Goal: Task Accomplishment & Management: Use online tool/utility

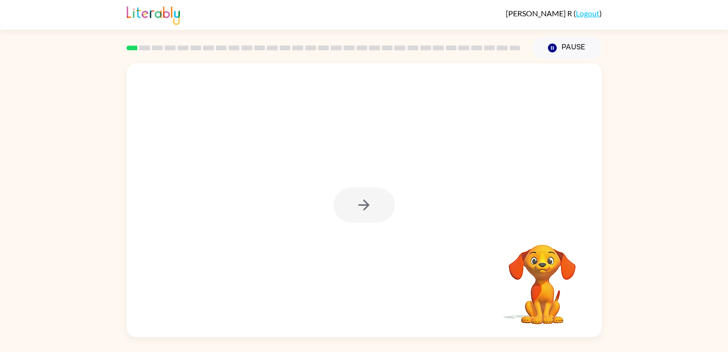
click at [368, 205] on div at bounding box center [363, 205] width 61 height 35
click at [373, 198] on button "button" at bounding box center [363, 205] width 61 height 35
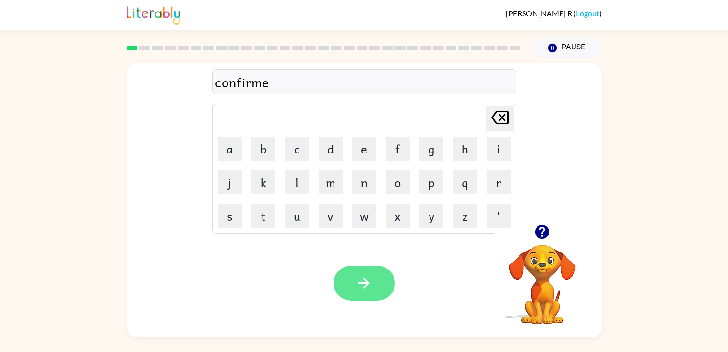
click at [381, 274] on button "button" at bounding box center [363, 283] width 61 height 35
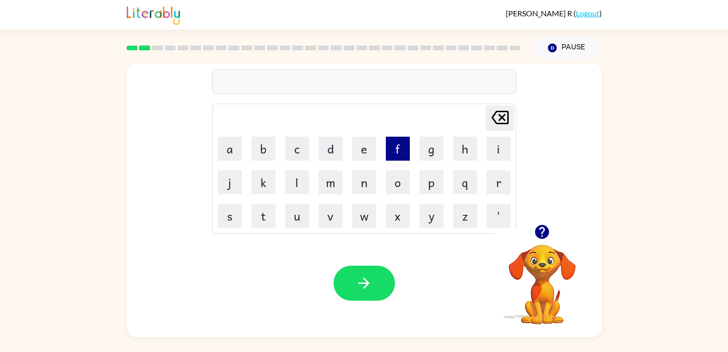
click at [391, 149] on button "f" at bounding box center [398, 149] width 24 height 24
click at [304, 175] on button "l" at bounding box center [297, 182] width 24 height 24
click at [229, 155] on button "a" at bounding box center [230, 149] width 24 height 24
click at [358, 217] on button "w" at bounding box center [364, 216] width 24 height 24
click at [360, 262] on div "Your browser must support playing .mp4 files to use Literably. Please try using…" at bounding box center [364, 283] width 475 height 108
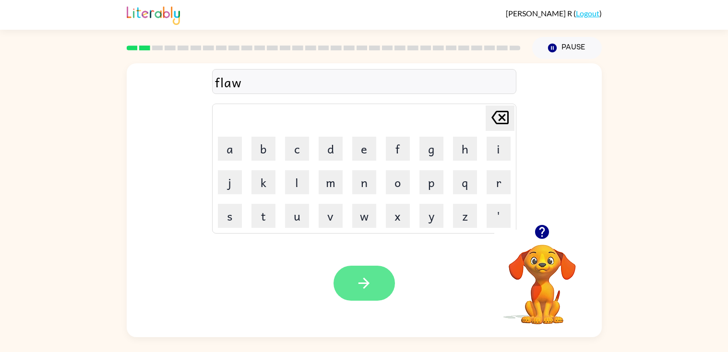
click at [372, 284] on icon "button" at bounding box center [363, 283] width 17 height 17
click at [380, 278] on button "button" at bounding box center [363, 283] width 61 height 35
click at [380, 274] on button "button" at bounding box center [363, 283] width 61 height 35
click at [541, 234] on icon "button" at bounding box center [541, 232] width 17 height 17
click at [547, 229] on icon "button" at bounding box center [542, 232] width 14 height 14
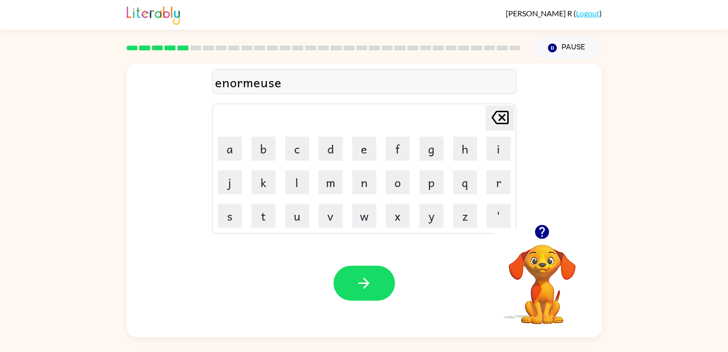
click at [271, 87] on div "enormeuse" at bounding box center [364, 82] width 298 height 20
click at [542, 236] on icon "button" at bounding box center [541, 232] width 17 height 17
click at [366, 283] on icon "button" at bounding box center [363, 283] width 17 height 17
click at [208, 47] on rect at bounding box center [208, 48] width 11 height 5
click at [210, 51] on div at bounding box center [323, 48] width 405 height 34
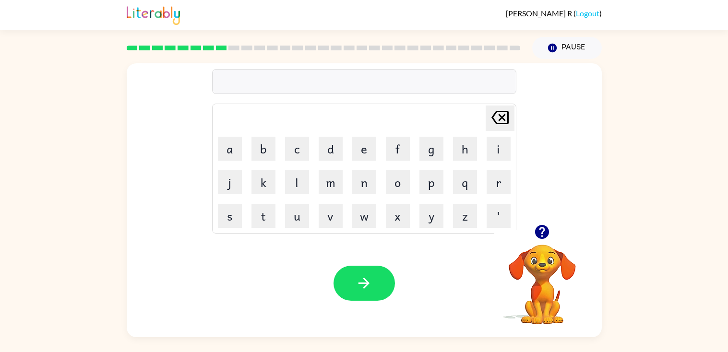
click at [210, 51] on div at bounding box center [323, 48] width 405 height 34
click at [541, 227] on icon "button" at bounding box center [542, 232] width 14 height 14
click at [371, 293] on button "button" at bounding box center [363, 283] width 61 height 35
click at [371, 293] on div at bounding box center [363, 283] width 61 height 35
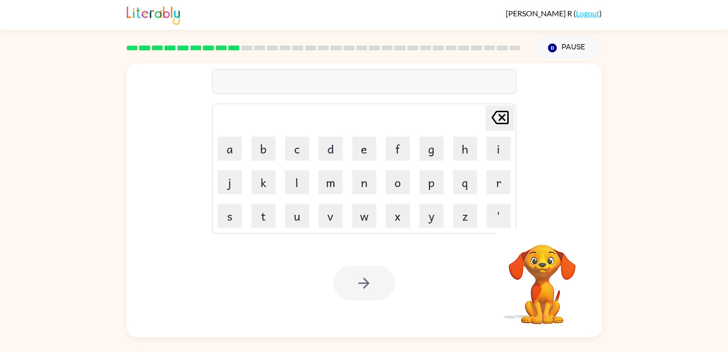
click at [371, 293] on div at bounding box center [363, 283] width 61 height 35
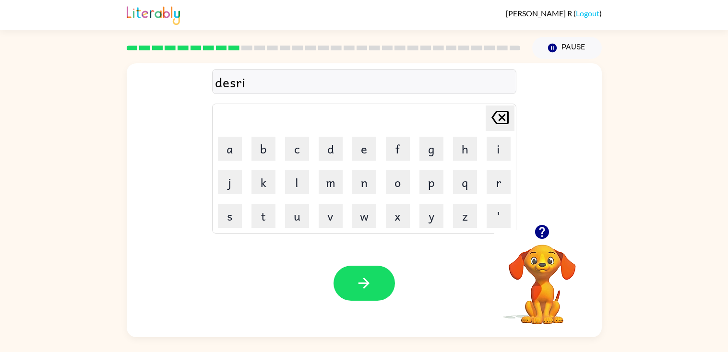
click at [544, 230] on icon "button" at bounding box center [541, 232] width 17 height 17
click at [233, 88] on div "desispect" at bounding box center [364, 82] width 298 height 20
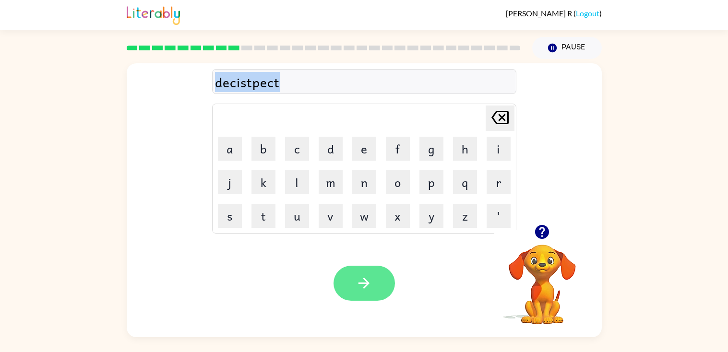
click at [370, 298] on button "button" at bounding box center [363, 283] width 61 height 35
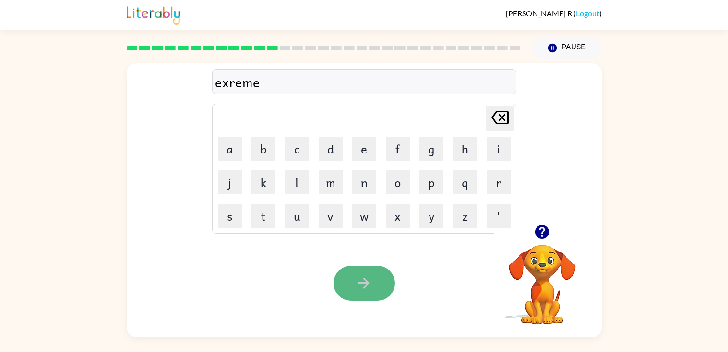
click at [376, 282] on button "button" at bounding box center [363, 283] width 61 height 35
click at [369, 281] on icon "button" at bounding box center [363, 283] width 17 height 17
click at [372, 301] on div "Your browser must support playing .mp4 files to use Literably. Please try using…" at bounding box center [364, 283] width 475 height 108
click at [380, 293] on button "button" at bounding box center [363, 283] width 61 height 35
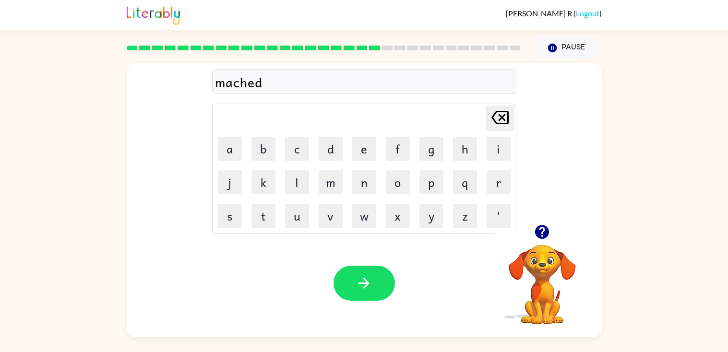
click at [539, 231] on icon "button" at bounding box center [542, 232] width 14 height 14
click at [354, 279] on button "button" at bounding box center [363, 283] width 61 height 35
click at [354, 279] on div at bounding box center [363, 283] width 61 height 35
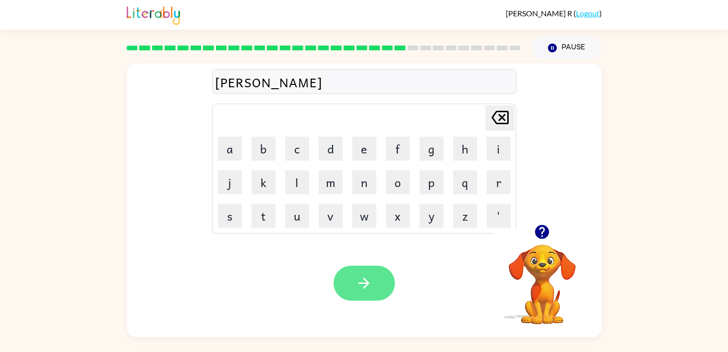
click at [348, 266] on button "button" at bounding box center [363, 283] width 61 height 35
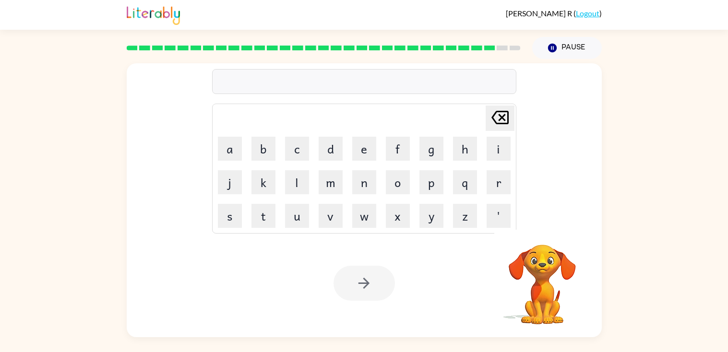
click at [543, 225] on div "Delete Delete last character input a b c d e f g h i j k l m n o p q r s t u v …" at bounding box center [364, 200] width 475 height 274
click at [554, 213] on div "Delete Delete last character input a b c d e f g h i j k l m n o p q r s t u v …" at bounding box center [364, 143] width 475 height 161
click at [556, 213] on div "Delete Delete last character input a b c d e f g h i j k l m n o p q r s t u v …" at bounding box center [364, 143] width 475 height 161
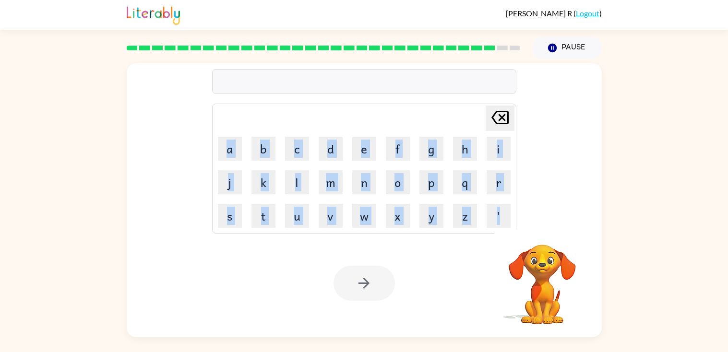
click at [470, 257] on div "Your browser must support playing .mp4 files to use Literably. Please try using…" at bounding box center [364, 283] width 475 height 108
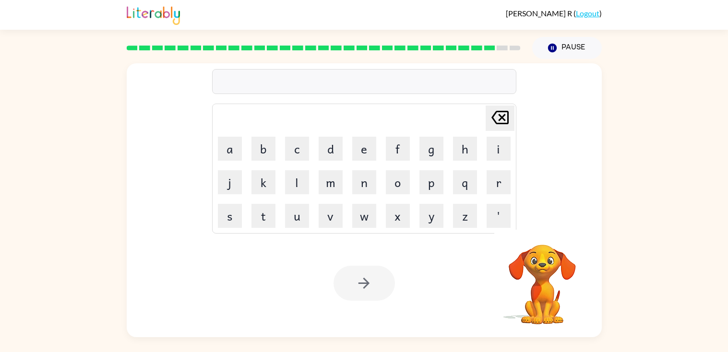
click at [470, 257] on div "Your browser must support playing .mp4 files to use Literably. Please try using…" at bounding box center [364, 283] width 475 height 108
click at [541, 230] on video "Your browser must support playing .mp4 files to use Literably. Please try using…" at bounding box center [542, 278] width 96 height 96
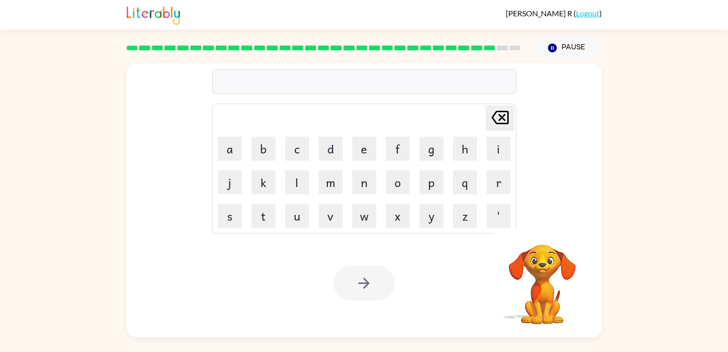
drag, startPoint x: 541, startPoint y: 230, endPoint x: 607, endPoint y: 2, distance: 237.3
click at [607, 2] on div "Fernanda R ( Logout ) Pause Pause Delete Delete last character input a b c d e …" at bounding box center [364, 176] width 728 height 352
click at [560, 53] on button "Pause Pause" at bounding box center [567, 48] width 70 height 22
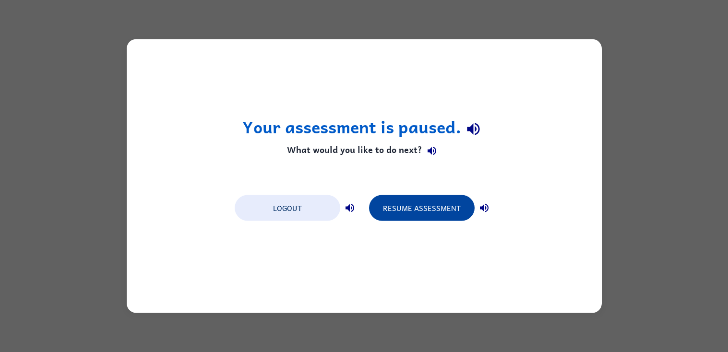
click at [443, 212] on button "Resume Assessment" at bounding box center [422, 208] width 106 height 26
click at [423, 210] on button "Resume Assessment" at bounding box center [422, 208] width 106 height 26
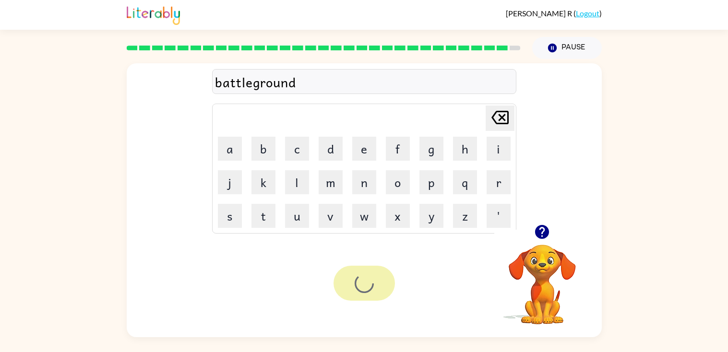
click at [373, 298] on div at bounding box center [363, 283] width 61 height 35
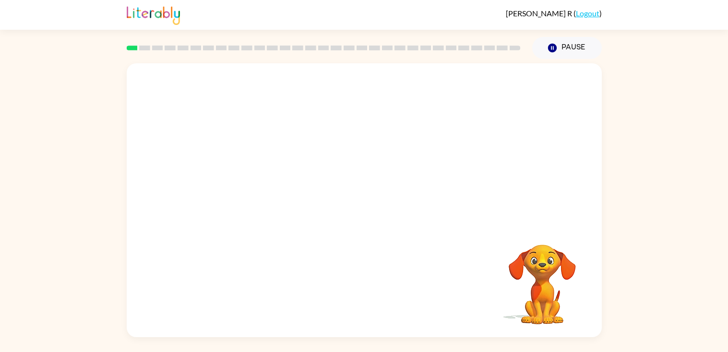
click at [15, 179] on div "Your browser must support playing .mp4 files to use Literably. Please try using…" at bounding box center [364, 198] width 728 height 278
drag, startPoint x: 15, startPoint y: 179, endPoint x: 248, endPoint y: 66, distance: 259.6
click at [248, 66] on div "Your browser must support playing .mp4 files to use Literably. Please try using…" at bounding box center [364, 198] width 728 height 278
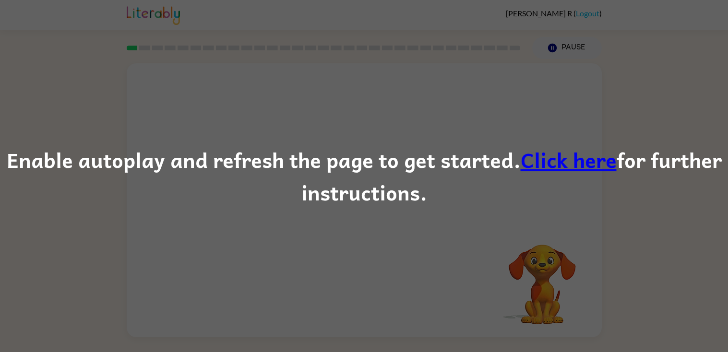
click at [444, 114] on div "Enable autoplay and refresh the page to get started. Click here for further ins…" at bounding box center [364, 176] width 728 height 352
click at [524, 166] on link "Click here" at bounding box center [568, 159] width 96 height 32
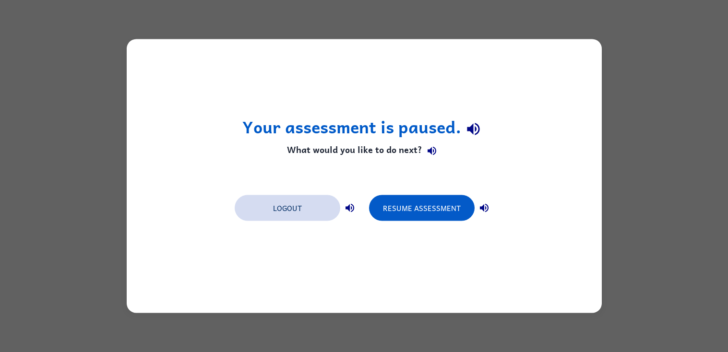
click at [278, 214] on button "Logout" at bounding box center [288, 208] width 106 height 26
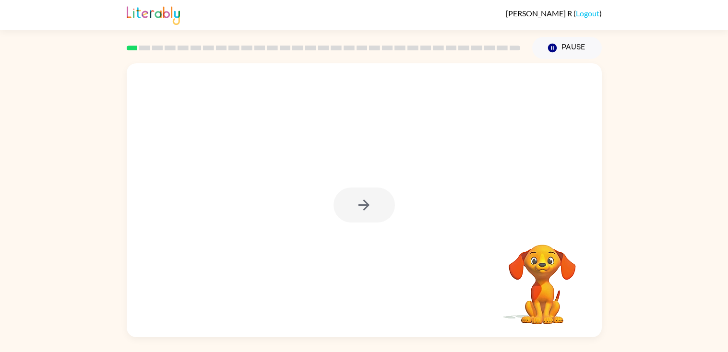
click at [375, 208] on div at bounding box center [363, 205] width 61 height 35
click at [372, 208] on button "button" at bounding box center [363, 205] width 61 height 35
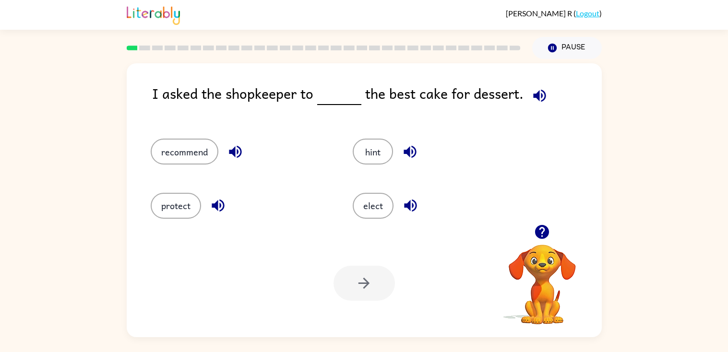
drag, startPoint x: 207, startPoint y: 152, endPoint x: 331, endPoint y: 114, distance: 129.4
click at [331, 114] on div "I asked the shopkeeper to the best cake for dessert. recommend hint protect ele…" at bounding box center [364, 200] width 475 height 274
click at [175, 164] on button "recommend" at bounding box center [185, 152] width 68 height 26
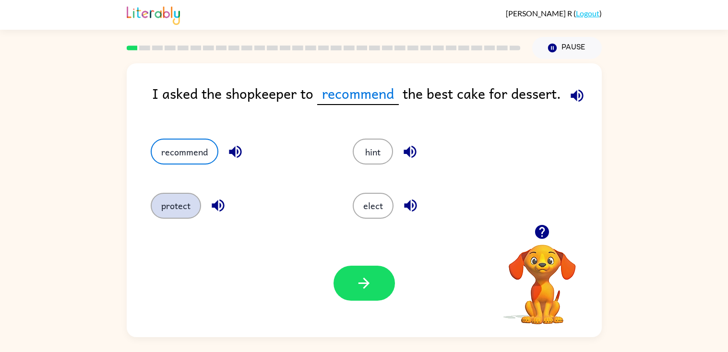
click at [175, 202] on button "protect" at bounding box center [176, 206] width 50 height 26
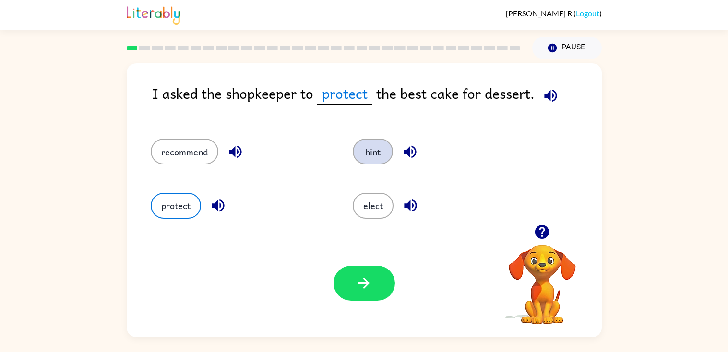
click at [378, 145] on button "hint" at bounding box center [373, 152] width 40 height 26
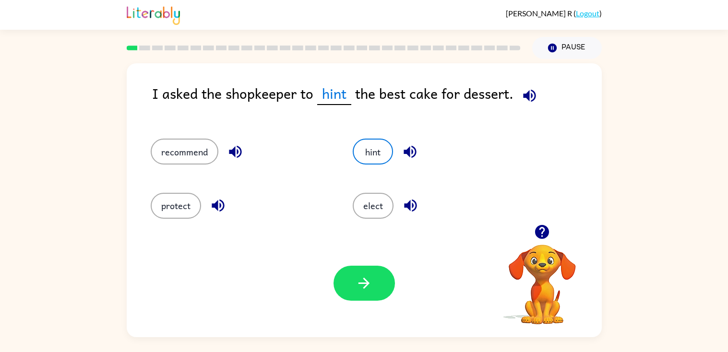
click at [531, 93] on icon "button" at bounding box center [529, 95] width 17 height 17
click at [383, 209] on button "elect" at bounding box center [373, 206] width 41 height 26
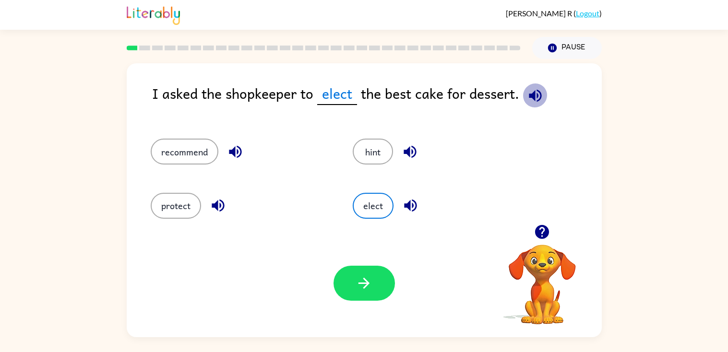
click at [532, 92] on icon "button" at bounding box center [535, 95] width 12 height 12
click at [185, 151] on button "recommend" at bounding box center [185, 152] width 68 height 26
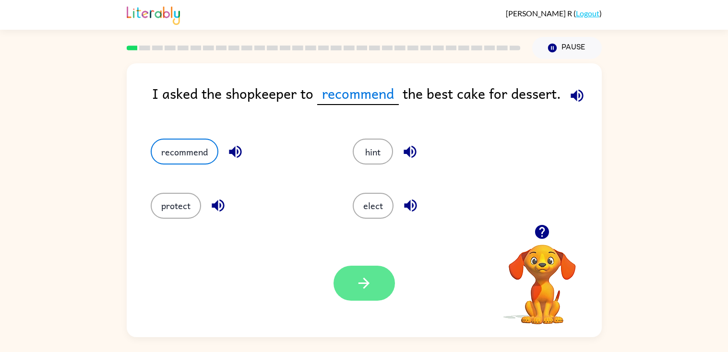
click at [346, 270] on button "button" at bounding box center [363, 283] width 61 height 35
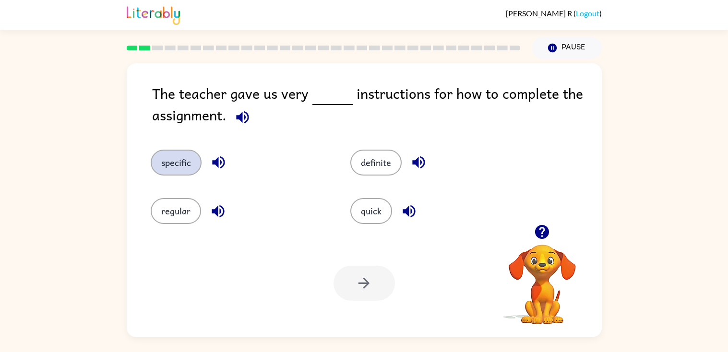
click at [181, 165] on button "specific" at bounding box center [176, 163] width 51 height 26
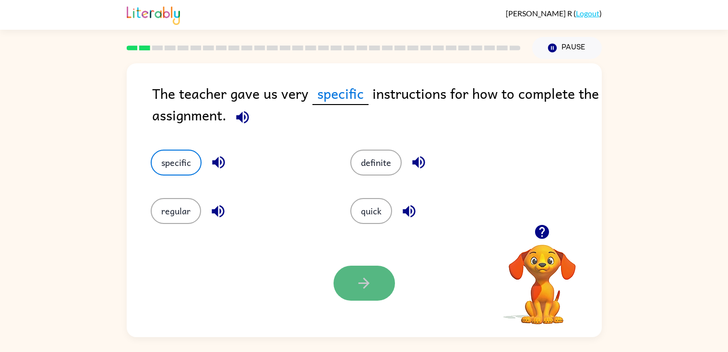
click at [382, 280] on button "button" at bounding box center [363, 283] width 61 height 35
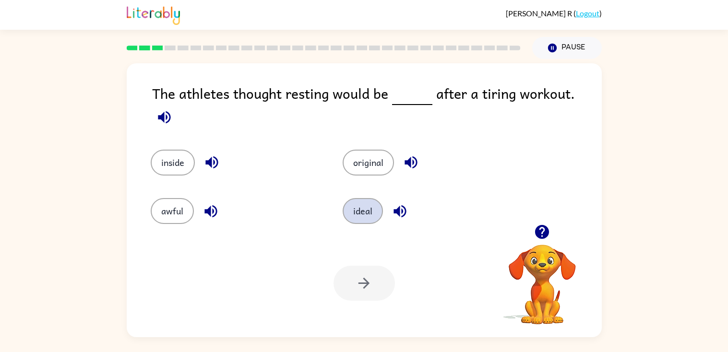
click at [356, 208] on button "ideal" at bounding box center [363, 211] width 40 height 26
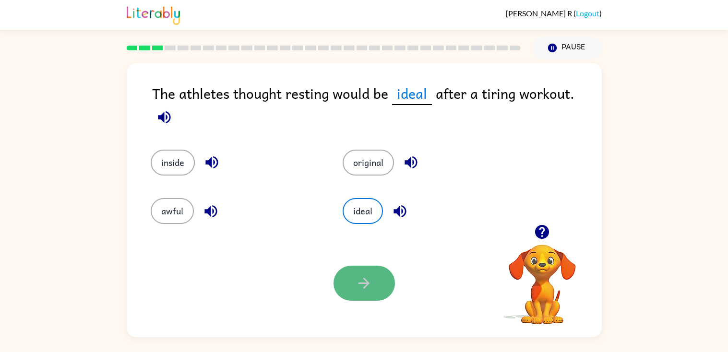
click at [368, 275] on icon "button" at bounding box center [363, 283] width 17 height 17
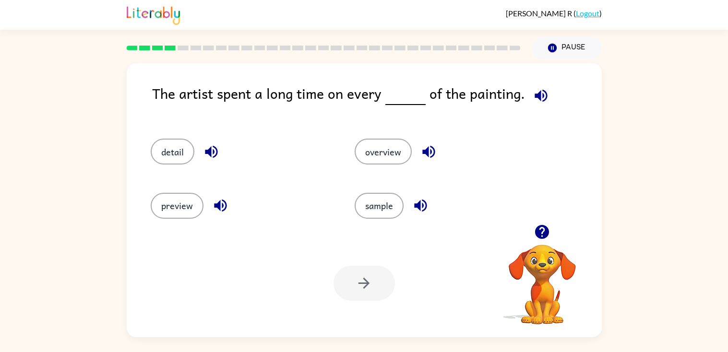
click at [541, 96] on icon "button" at bounding box center [540, 95] width 17 height 17
click at [188, 154] on button "detail" at bounding box center [173, 152] width 44 height 26
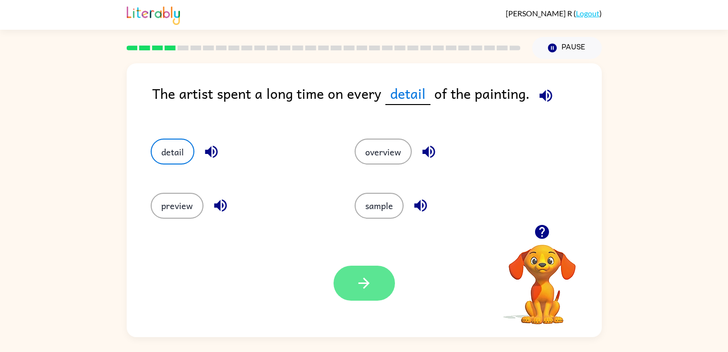
click at [372, 269] on button "button" at bounding box center [363, 283] width 61 height 35
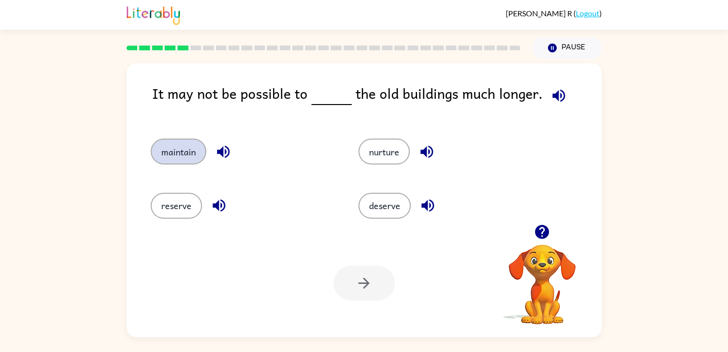
click at [183, 139] on button "maintain" at bounding box center [179, 152] width 56 height 26
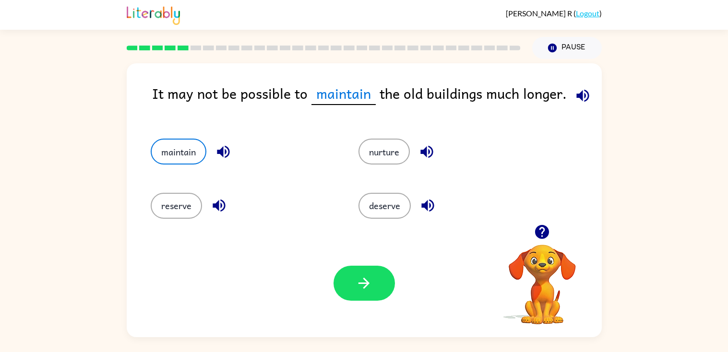
click at [225, 151] on icon "button" at bounding box center [223, 152] width 12 height 12
click at [219, 207] on icon "button" at bounding box center [219, 206] width 12 height 12
click at [420, 153] on icon "button" at bounding box center [426, 152] width 12 height 12
click at [427, 149] on icon "button" at bounding box center [426, 151] width 17 height 17
click at [427, 203] on icon "button" at bounding box center [427, 206] width 12 height 12
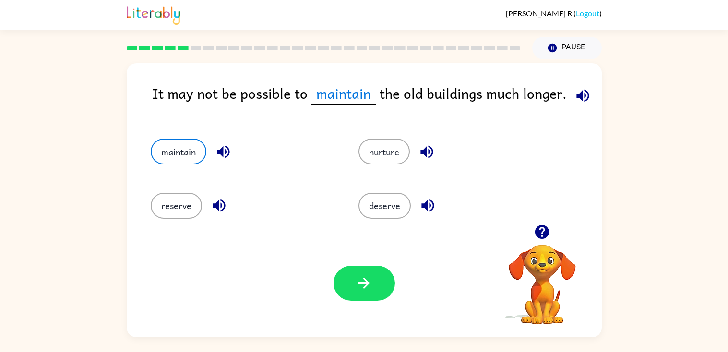
click at [427, 164] on div "nurture" at bounding box center [451, 152] width 186 height 26
click at [427, 159] on icon "button" at bounding box center [426, 151] width 17 height 17
click at [374, 284] on button "button" at bounding box center [363, 283] width 61 height 35
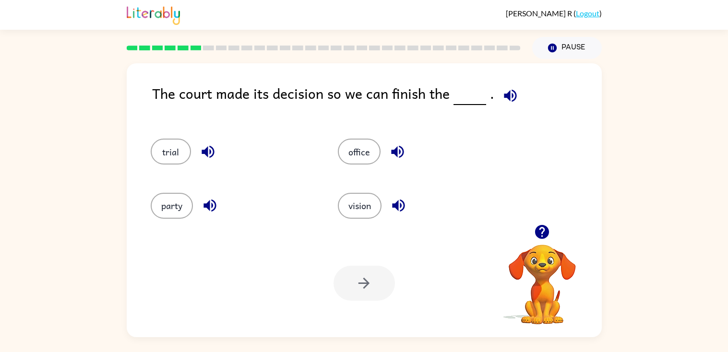
click at [400, 155] on icon "button" at bounding box center [397, 151] width 17 height 17
click at [213, 157] on icon "button" at bounding box center [208, 151] width 17 height 17
click at [214, 206] on icon "button" at bounding box center [209, 206] width 12 height 12
click at [407, 211] on button "button" at bounding box center [398, 205] width 24 height 24
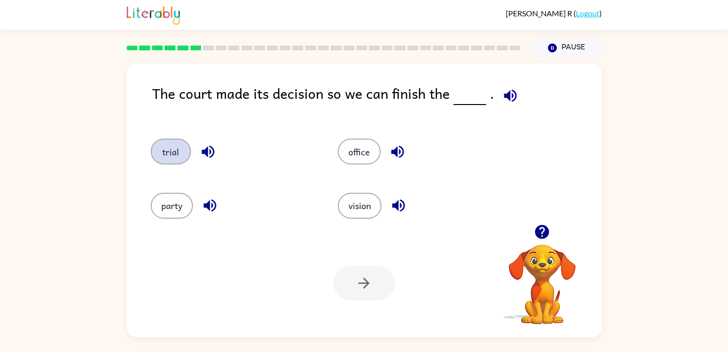
click at [158, 158] on button "trial" at bounding box center [171, 152] width 40 height 26
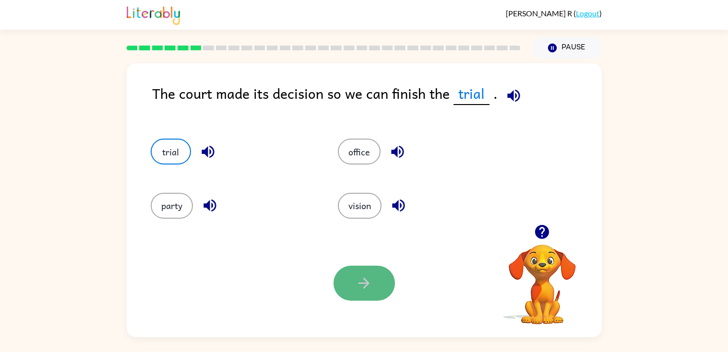
click at [366, 277] on icon "button" at bounding box center [363, 283] width 17 height 17
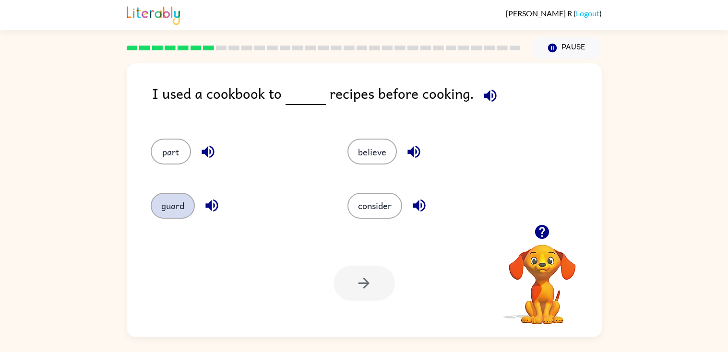
click at [168, 203] on button "guard" at bounding box center [173, 206] width 44 height 26
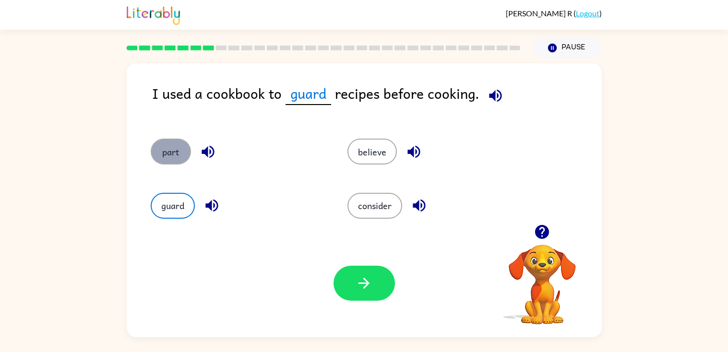
click at [165, 159] on button "part" at bounding box center [171, 152] width 40 height 26
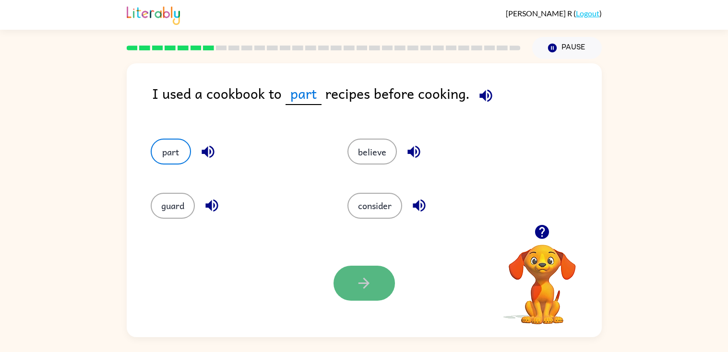
click at [357, 288] on icon "button" at bounding box center [363, 283] width 17 height 17
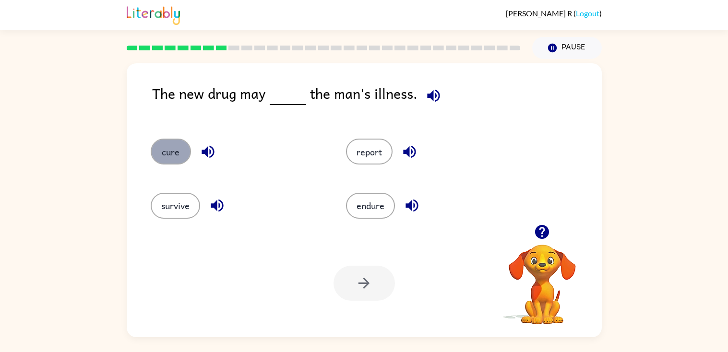
click at [165, 162] on button "cure" at bounding box center [171, 152] width 40 height 26
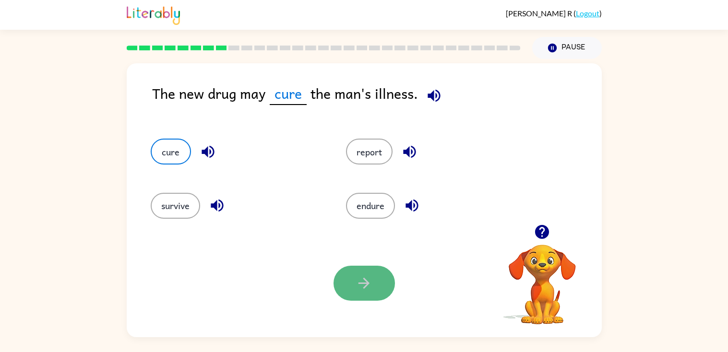
click at [359, 294] on button "button" at bounding box center [363, 283] width 61 height 35
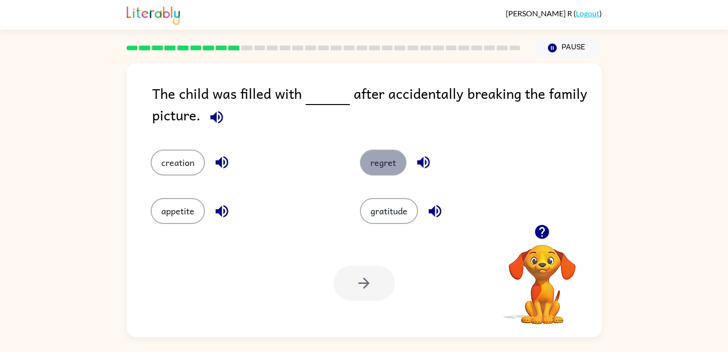
click at [381, 165] on button "regret" at bounding box center [383, 163] width 47 height 26
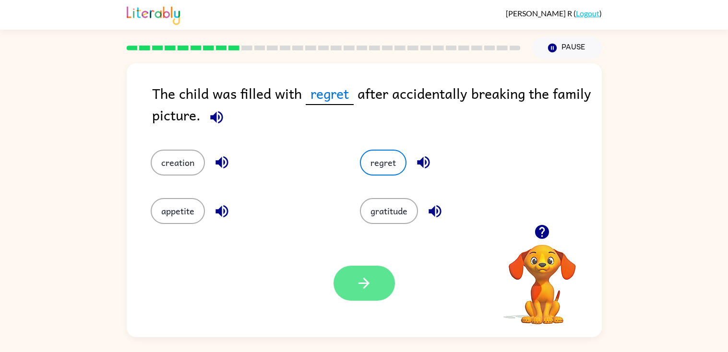
click at [347, 274] on button "button" at bounding box center [363, 283] width 61 height 35
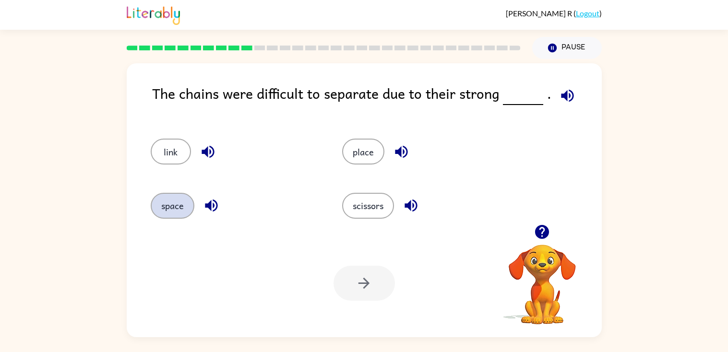
click at [182, 208] on button "space" at bounding box center [173, 206] width 44 height 26
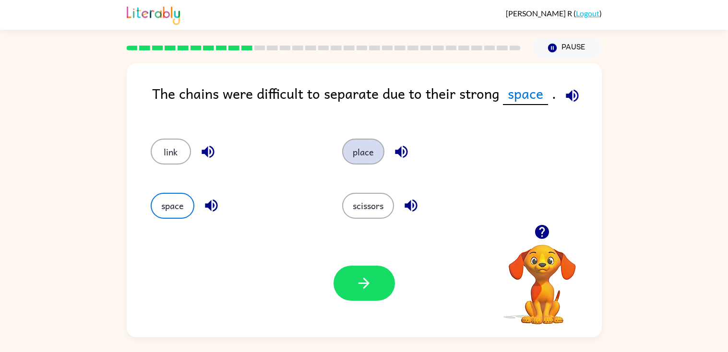
click at [370, 140] on button "place" at bounding box center [363, 152] width 42 height 26
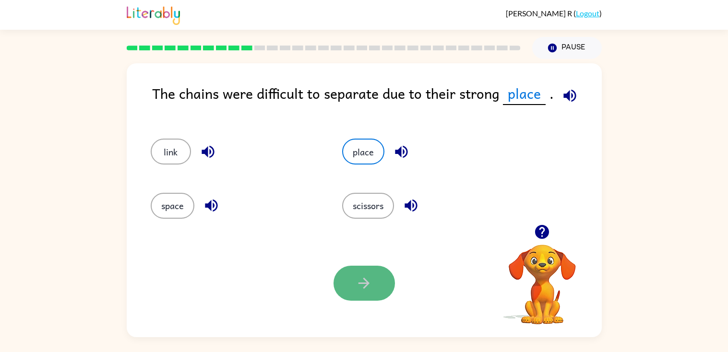
click at [355, 284] on icon "button" at bounding box center [363, 283] width 17 height 17
click at [355, 284] on div at bounding box center [363, 283] width 61 height 35
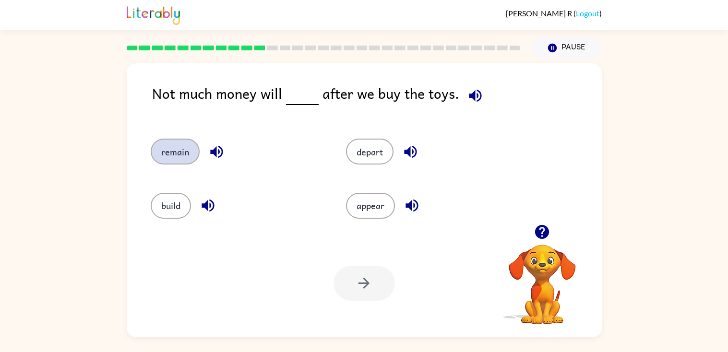
click at [163, 151] on button "remain" at bounding box center [175, 152] width 49 height 26
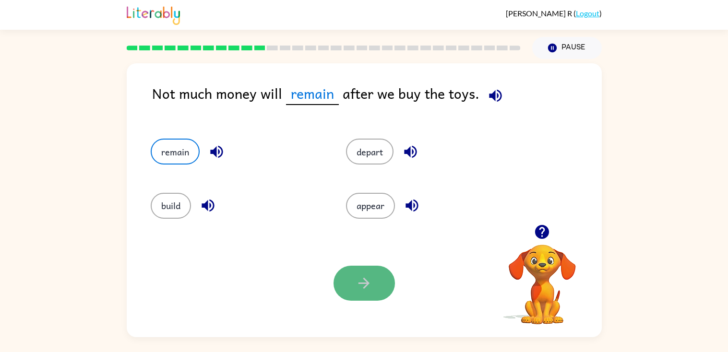
click at [373, 290] on button "button" at bounding box center [363, 283] width 61 height 35
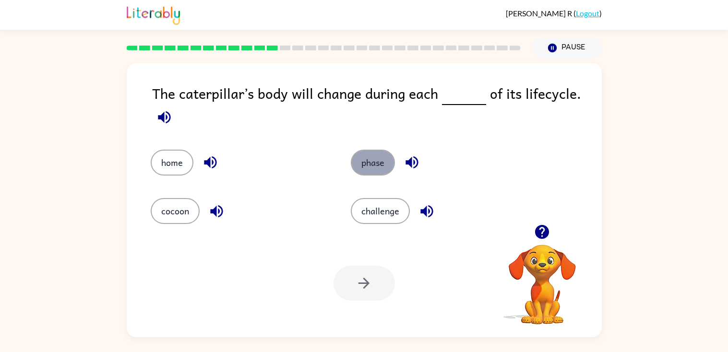
click at [358, 171] on button "phase" at bounding box center [373, 163] width 44 height 26
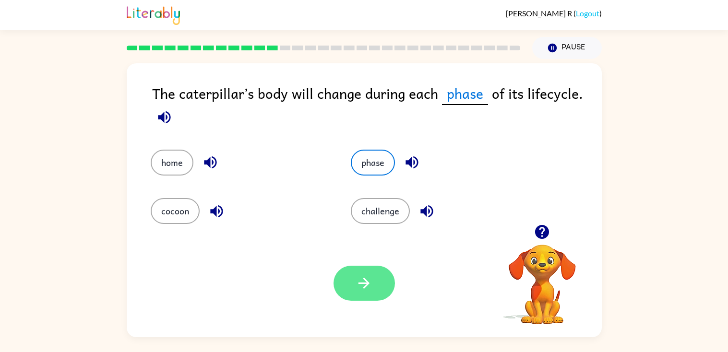
click at [346, 283] on button "button" at bounding box center [363, 283] width 61 height 35
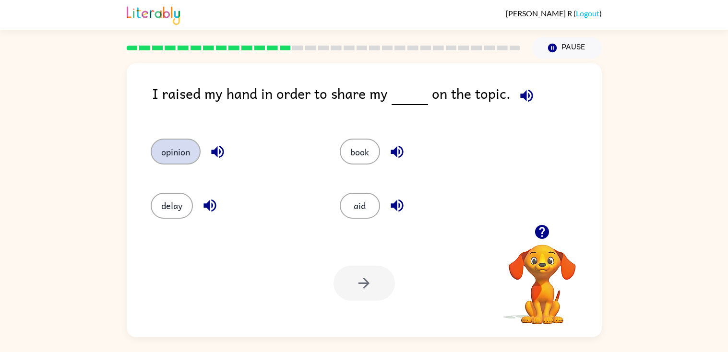
click at [170, 150] on button "opinion" at bounding box center [176, 152] width 50 height 26
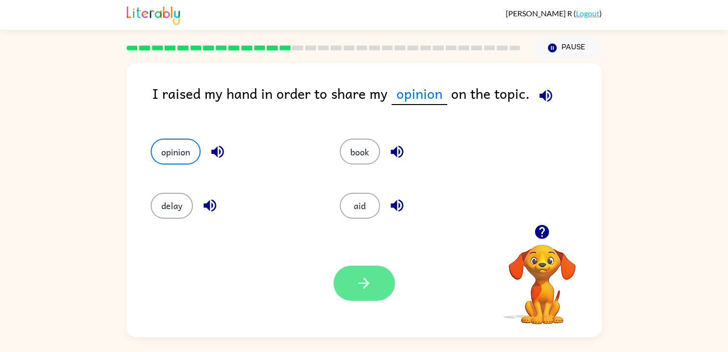
click at [380, 285] on button "button" at bounding box center [363, 283] width 61 height 35
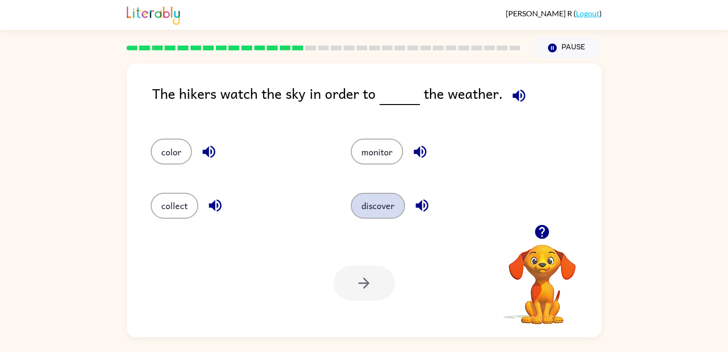
click at [380, 206] on button "discover" at bounding box center [378, 206] width 54 height 26
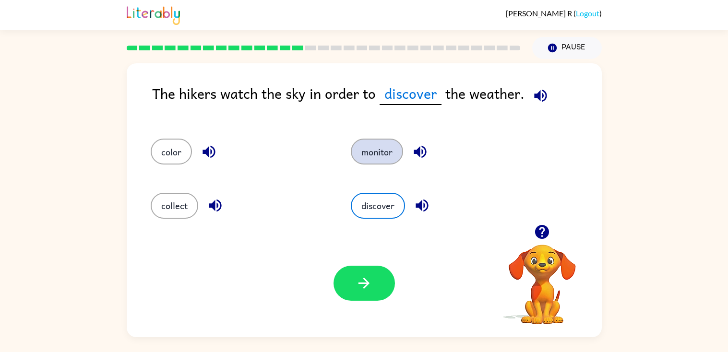
click at [370, 152] on button "monitor" at bounding box center [377, 152] width 52 height 26
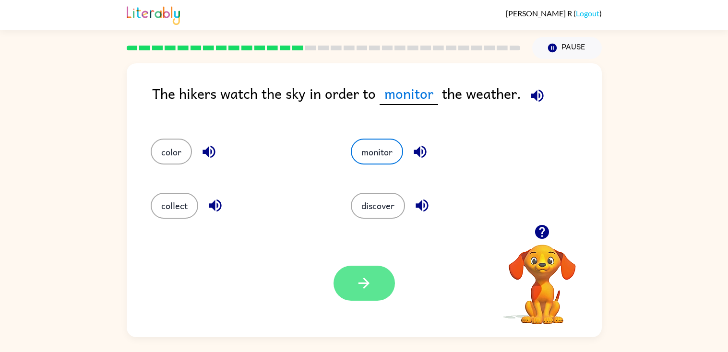
click at [358, 284] on icon "button" at bounding box center [363, 283] width 17 height 17
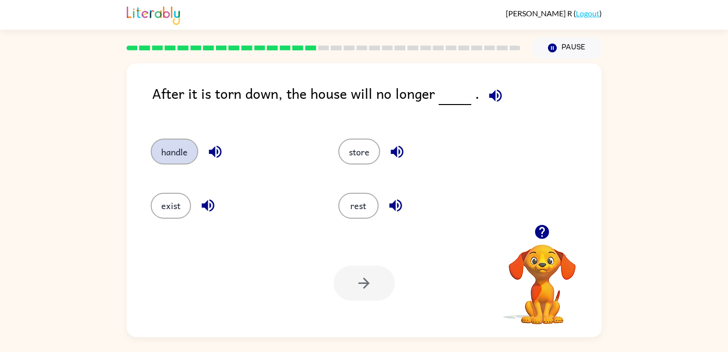
click at [176, 148] on button "handle" at bounding box center [174, 152] width 47 height 26
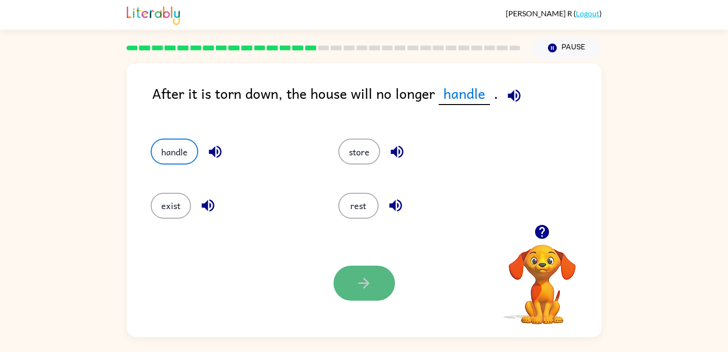
click at [368, 290] on icon "button" at bounding box center [363, 283] width 17 height 17
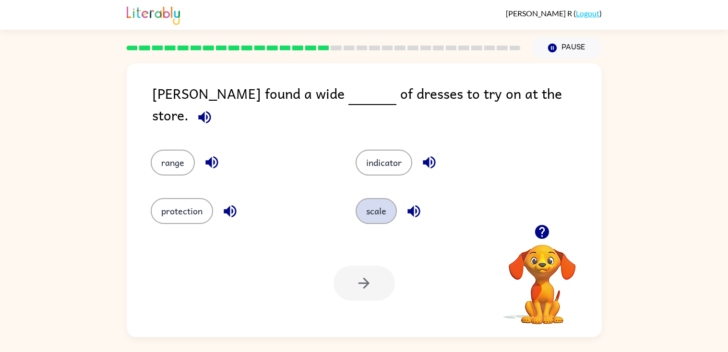
click at [375, 201] on button "scale" at bounding box center [375, 211] width 41 height 26
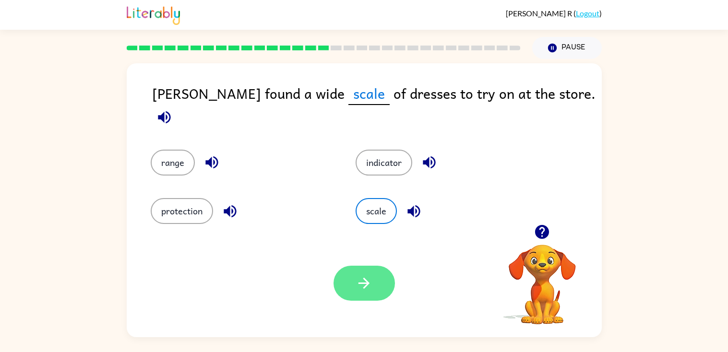
click at [370, 283] on icon "button" at bounding box center [363, 283] width 17 height 17
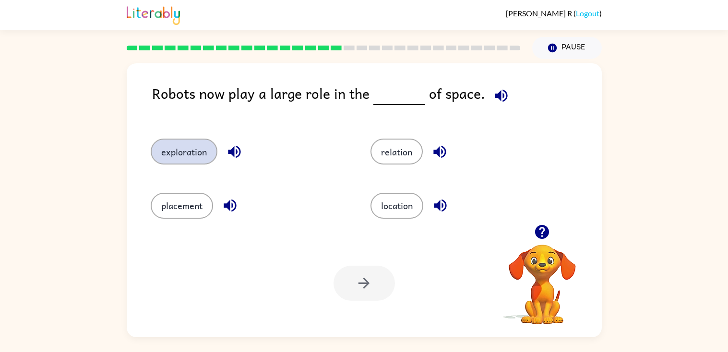
click at [194, 150] on button "exploration" at bounding box center [184, 152] width 67 height 26
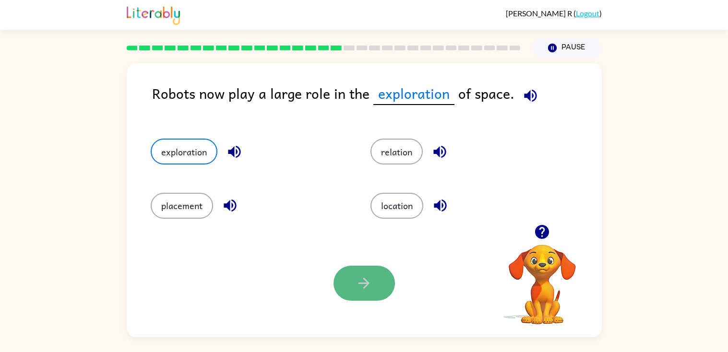
click at [357, 270] on button "button" at bounding box center [363, 283] width 61 height 35
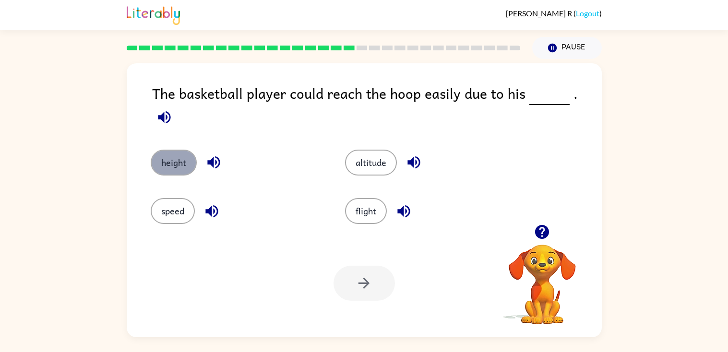
click at [165, 158] on button "height" at bounding box center [174, 163] width 46 height 26
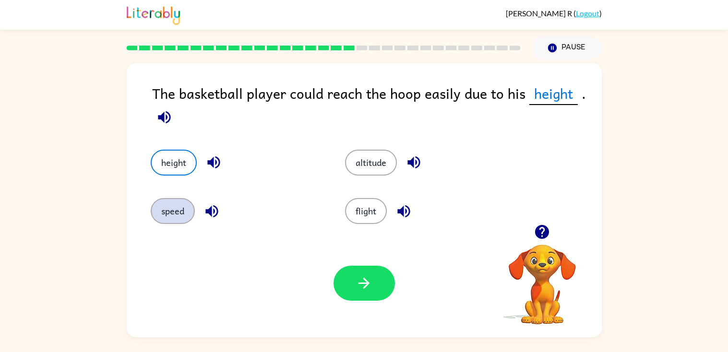
click at [164, 213] on button "speed" at bounding box center [173, 211] width 44 height 26
click at [160, 168] on button "height" at bounding box center [174, 163] width 46 height 26
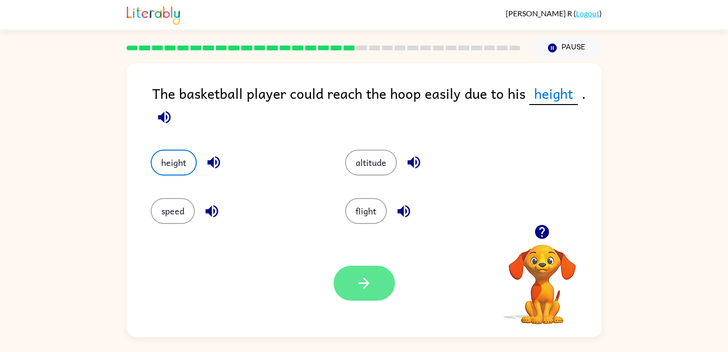
click at [351, 266] on button "button" at bounding box center [363, 283] width 61 height 35
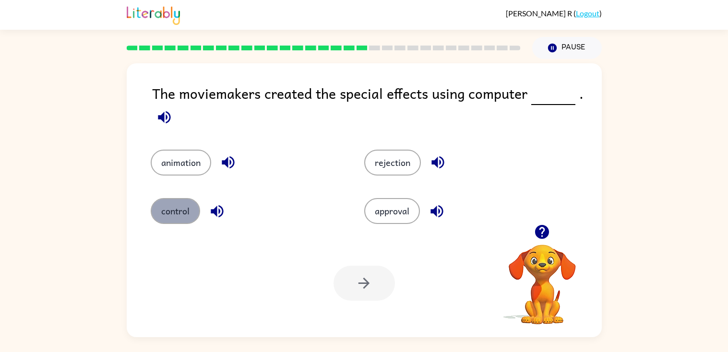
click at [184, 212] on button "control" at bounding box center [175, 211] width 49 height 26
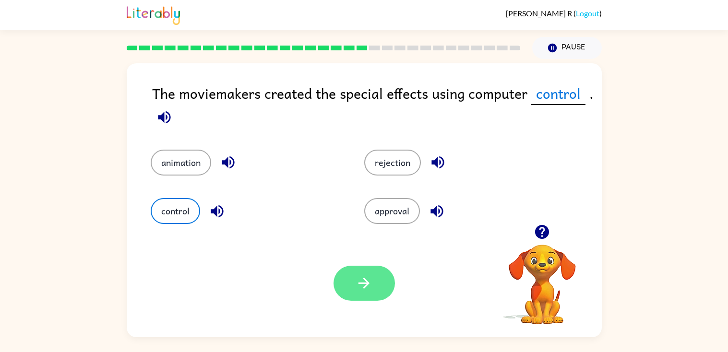
click at [364, 280] on icon "button" at bounding box center [363, 283] width 11 height 11
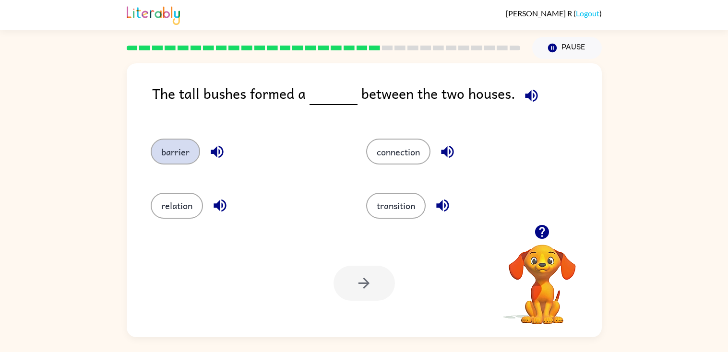
click at [191, 155] on button "barrier" at bounding box center [175, 152] width 49 height 26
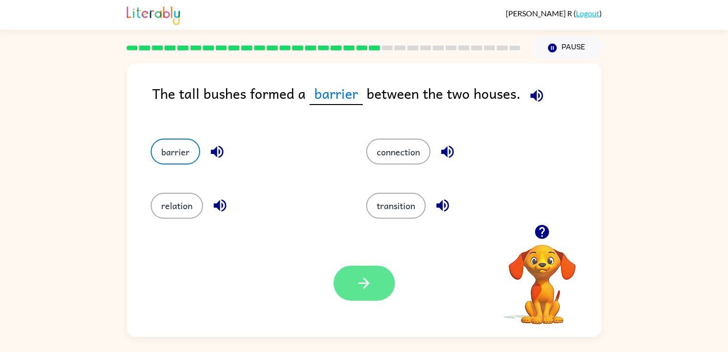
click at [358, 285] on icon "button" at bounding box center [363, 283] width 17 height 17
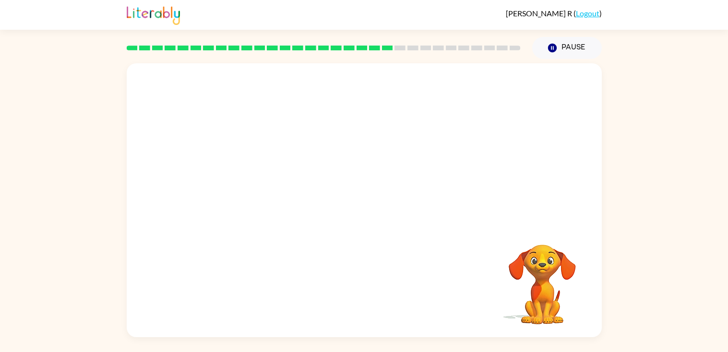
click at [271, 194] on video "Your browser must support playing .mp4 files to use Literably. Please try using…" at bounding box center [364, 143] width 475 height 161
click at [274, 195] on video "Your browser must support playing .mp4 files to use Literably. Please try using…" at bounding box center [364, 143] width 475 height 161
click at [282, 195] on video "Your browser must support playing .mp4 files to use Literably. Please try using…" at bounding box center [364, 143] width 475 height 161
click at [384, 202] on button "button" at bounding box center [363, 205] width 61 height 35
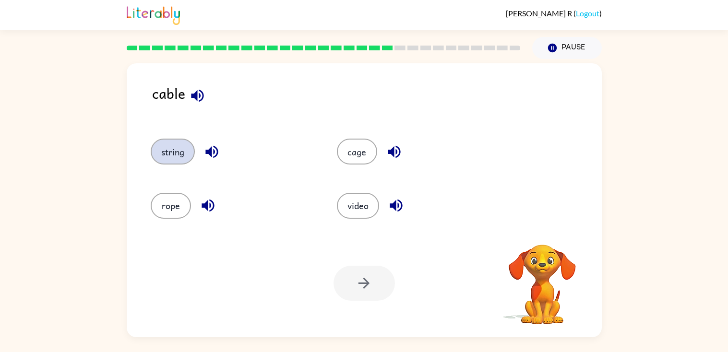
click at [169, 157] on button "string" at bounding box center [173, 152] width 44 height 26
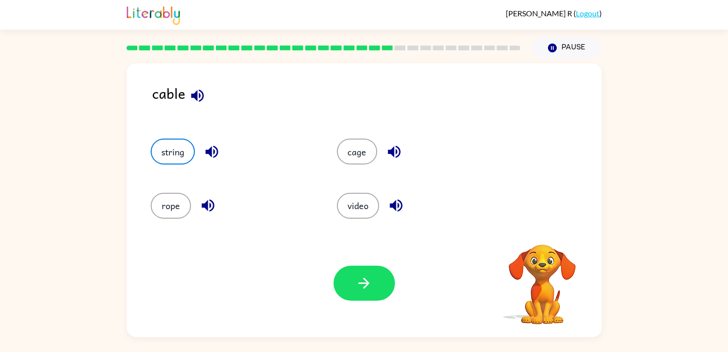
click at [370, 265] on div "Your browser must support playing .mp4 files to use Literably. Please try using…" at bounding box center [364, 283] width 475 height 108
click at [373, 279] on button "button" at bounding box center [363, 283] width 61 height 35
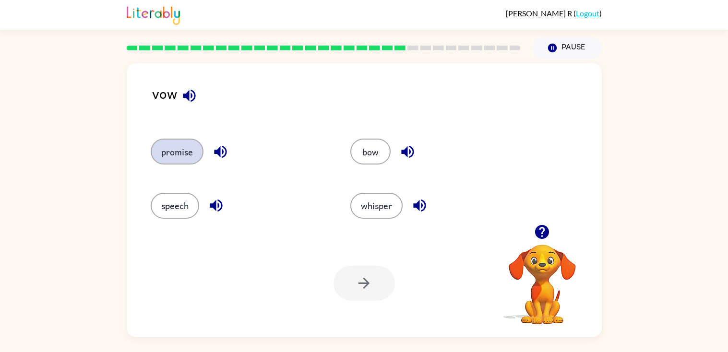
click at [177, 148] on button "promise" at bounding box center [177, 152] width 53 height 26
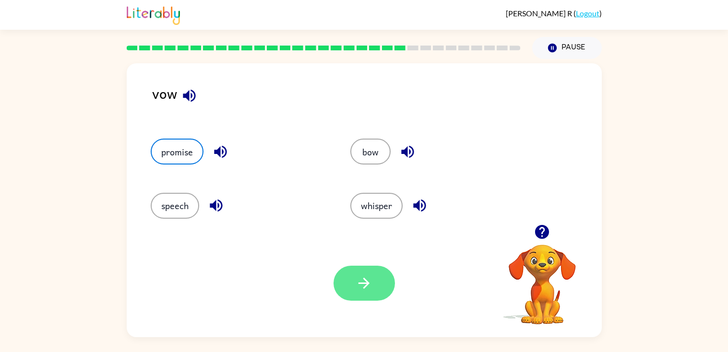
click at [363, 284] on icon "button" at bounding box center [363, 283] width 17 height 17
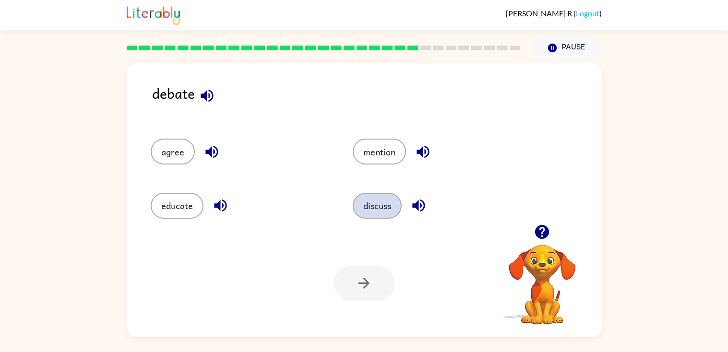
click at [375, 203] on button "discuss" at bounding box center [377, 206] width 49 height 26
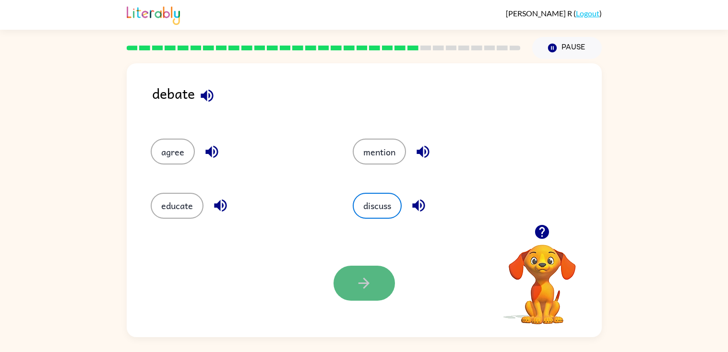
click at [360, 284] on icon "button" at bounding box center [363, 283] width 17 height 17
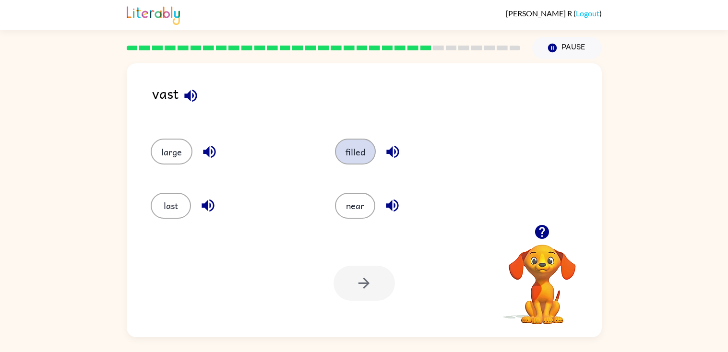
click at [348, 156] on button "filled" at bounding box center [355, 152] width 41 height 26
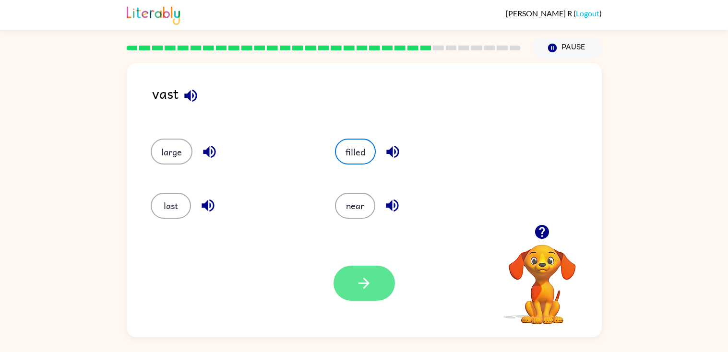
click at [366, 285] on icon "button" at bounding box center [363, 283] width 11 height 11
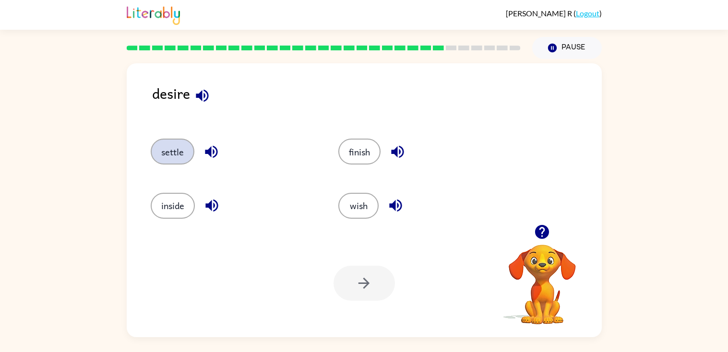
click at [166, 151] on button "settle" at bounding box center [173, 152] width 44 height 26
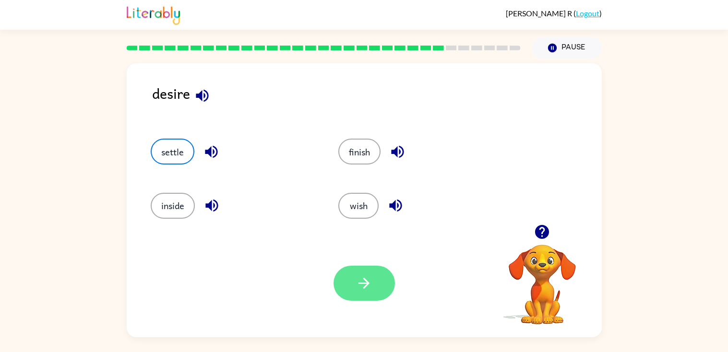
click at [357, 291] on icon "button" at bounding box center [363, 283] width 17 height 17
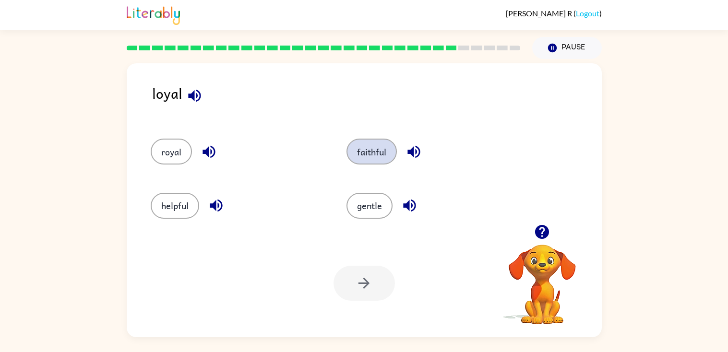
click at [378, 148] on button "faithful" at bounding box center [371, 152] width 50 height 26
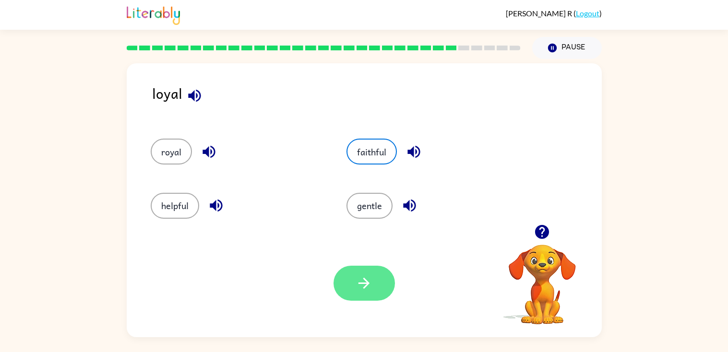
click at [370, 295] on button "button" at bounding box center [363, 283] width 61 height 35
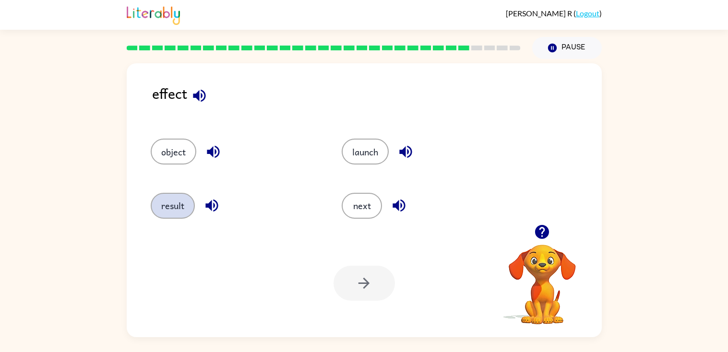
click at [161, 204] on button "result" at bounding box center [173, 206] width 44 height 26
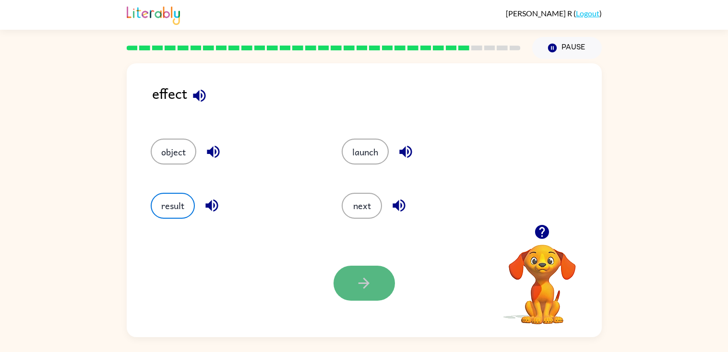
click at [363, 287] on icon "button" at bounding box center [363, 283] width 17 height 17
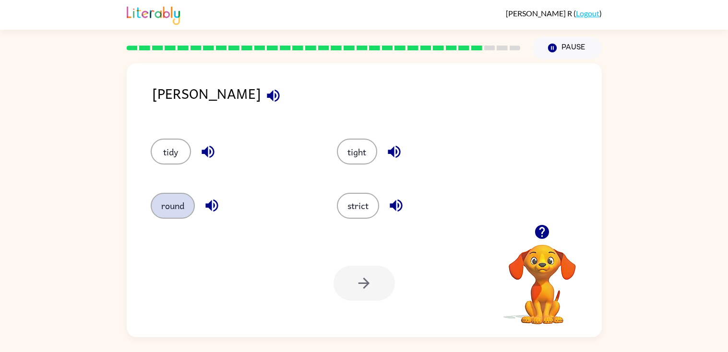
click at [189, 198] on button "round" at bounding box center [173, 206] width 44 height 26
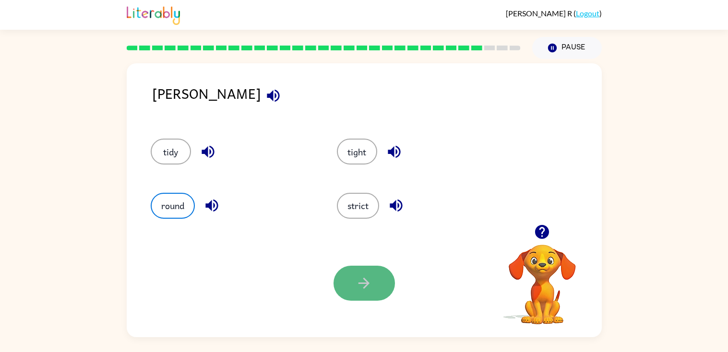
click at [372, 293] on button "button" at bounding box center [363, 283] width 61 height 35
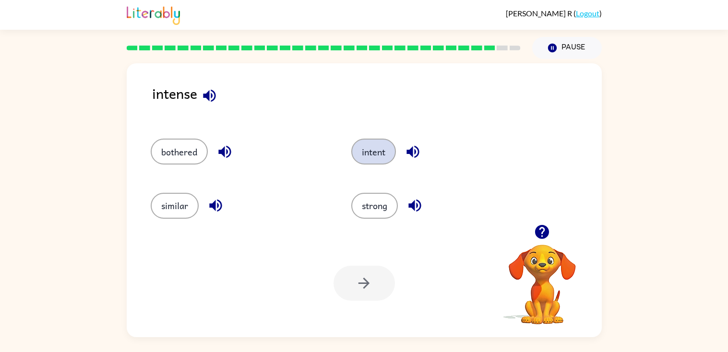
click at [368, 154] on button "intent" at bounding box center [373, 152] width 45 height 26
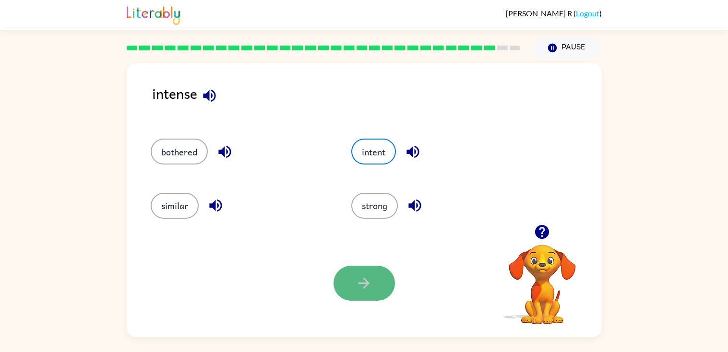
click at [373, 273] on button "button" at bounding box center [363, 283] width 61 height 35
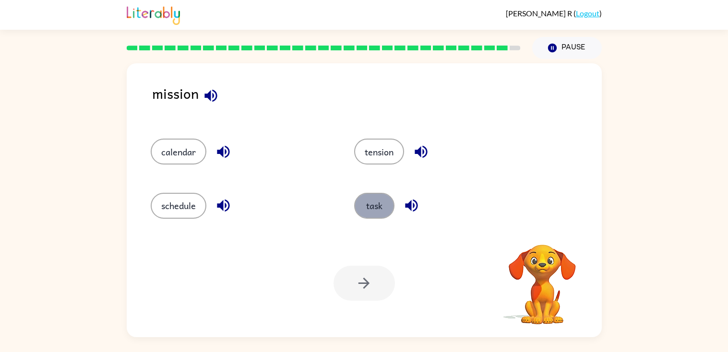
click at [374, 205] on button "task" at bounding box center [374, 206] width 40 height 26
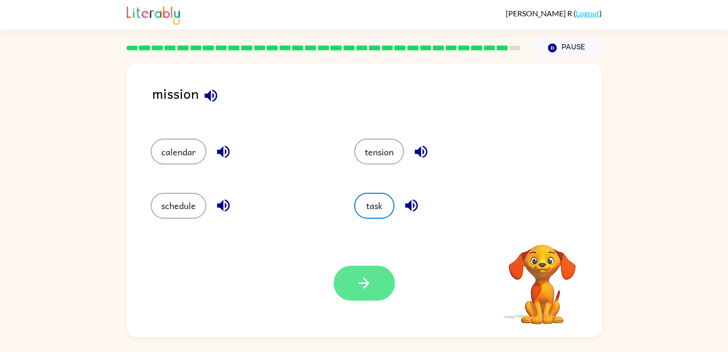
click at [360, 294] on button "button" at bounding box center [363, 283] width 61 height 35
